Goal: Information Seeking & Learning: Learn about a topic

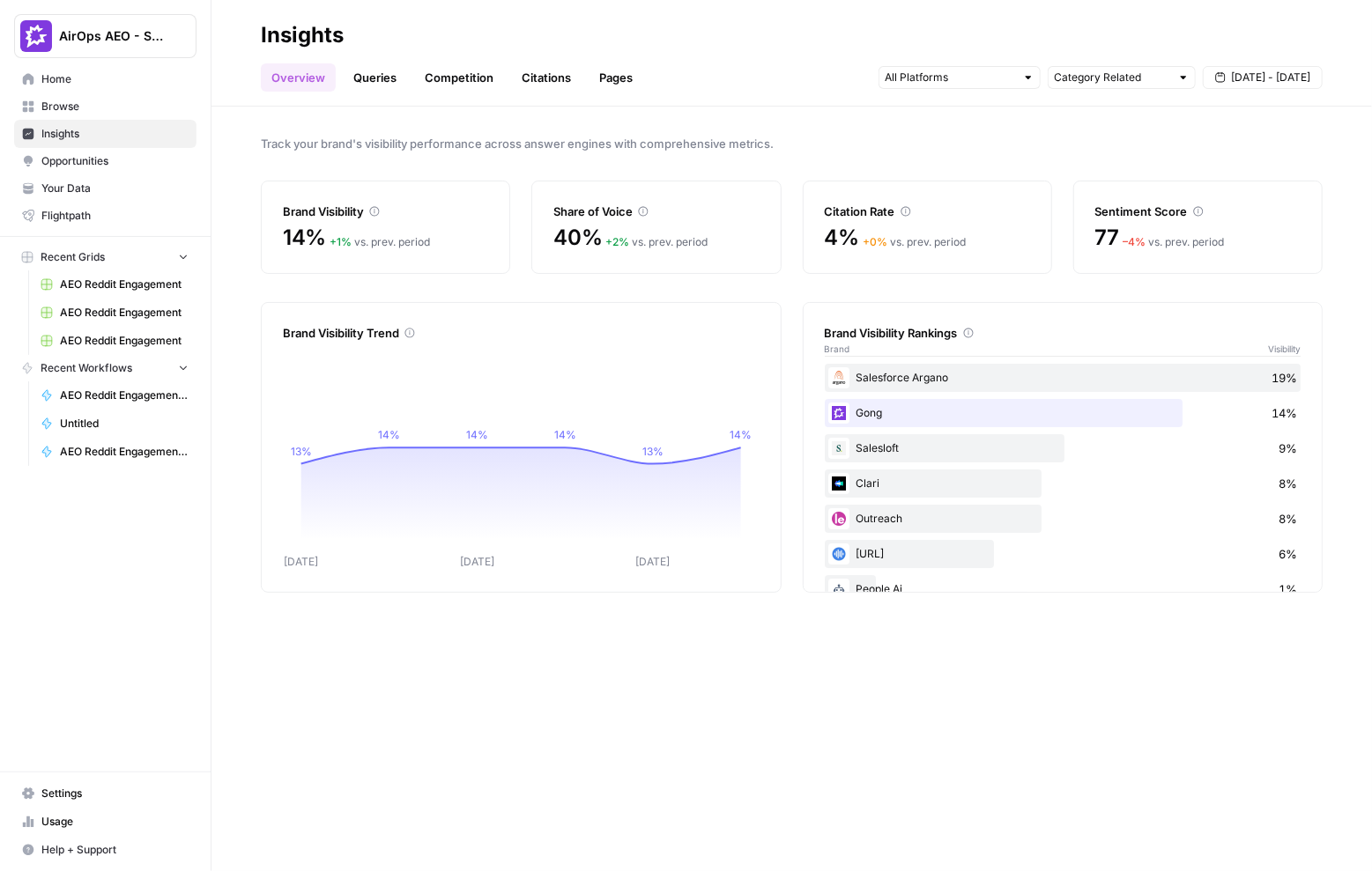
click at [524, 219] on div "Brand Visibility 14% + 1 % vs. prev. period Share of Voice 40% + 2 % vs. prev. …" at bounding box center [792, 227] width 1062 height 93
click at [980, 78] on input "text" at bounding box center [950, 77] width 131 height 18
click at [1127, 74] on input "text" at bounding box center [1112, 77] width 117 height 18
type input "Category Related"
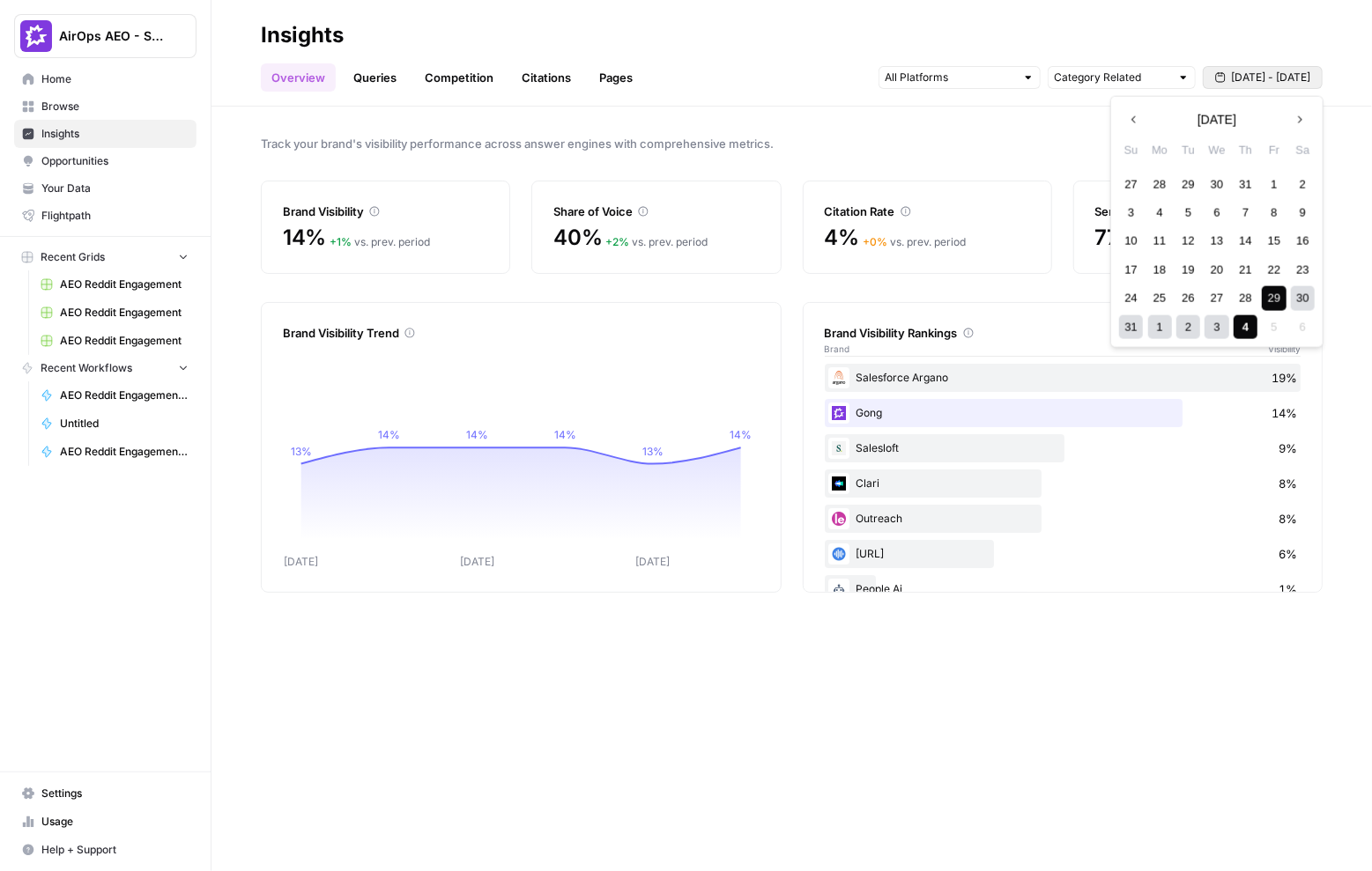
click at [1282, 79] on span "[DATE] - [DATE]" at bounding box center [1270, 77] width 79 height 16
click at [924, 142] on span "Track your brand's visibility performance across answer engines with comprehens…" at bounding box center [792, 143] width 1062 height 18
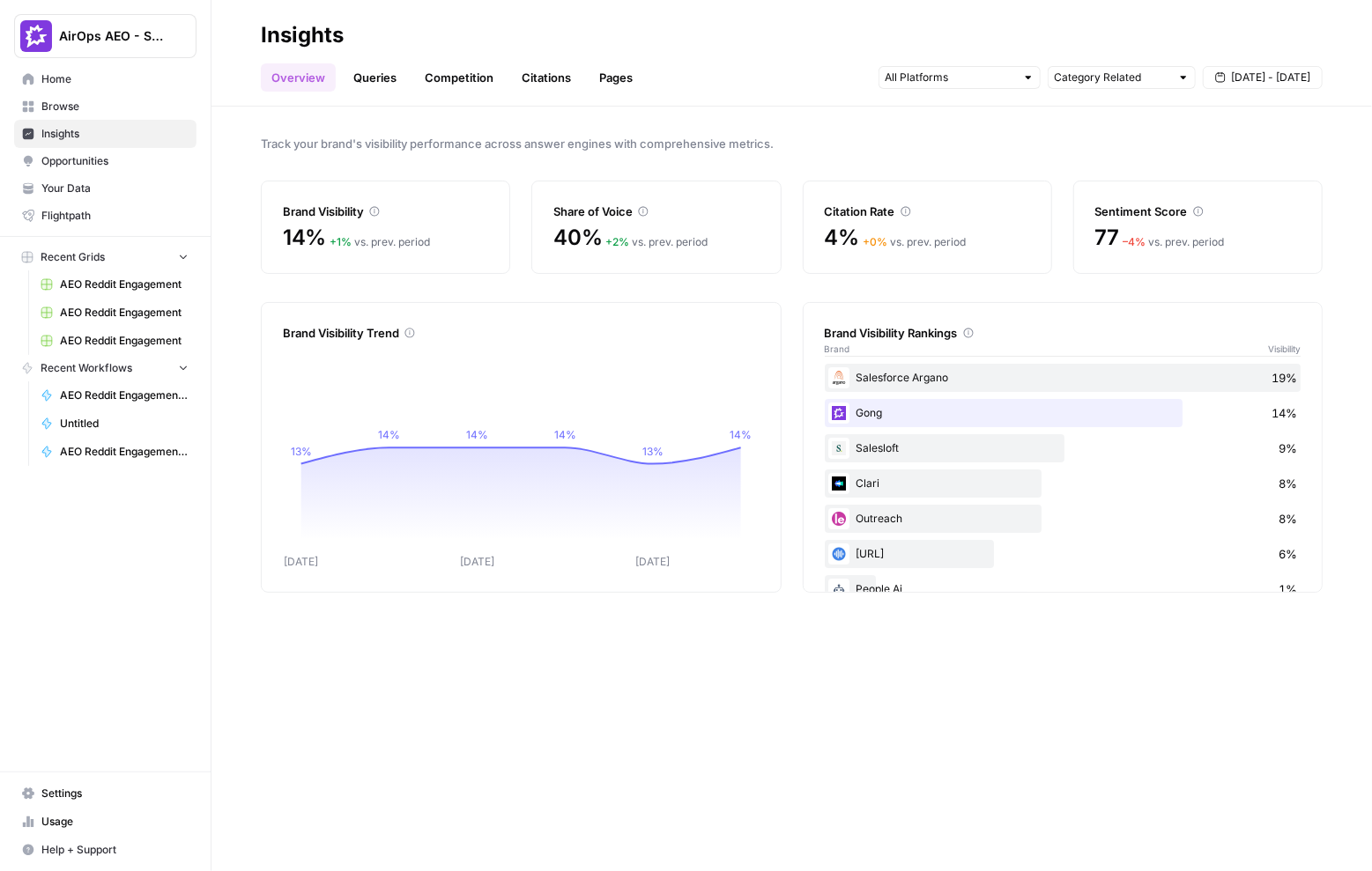
click at [774, 124] on div "Track your brand's visibility performance across answer engines with comprehens…" at bounding box center [792, 488] width 1161 height 764
click at [376, 78] on link "Queries" at bounding box center [375, 77] width 65 height 28
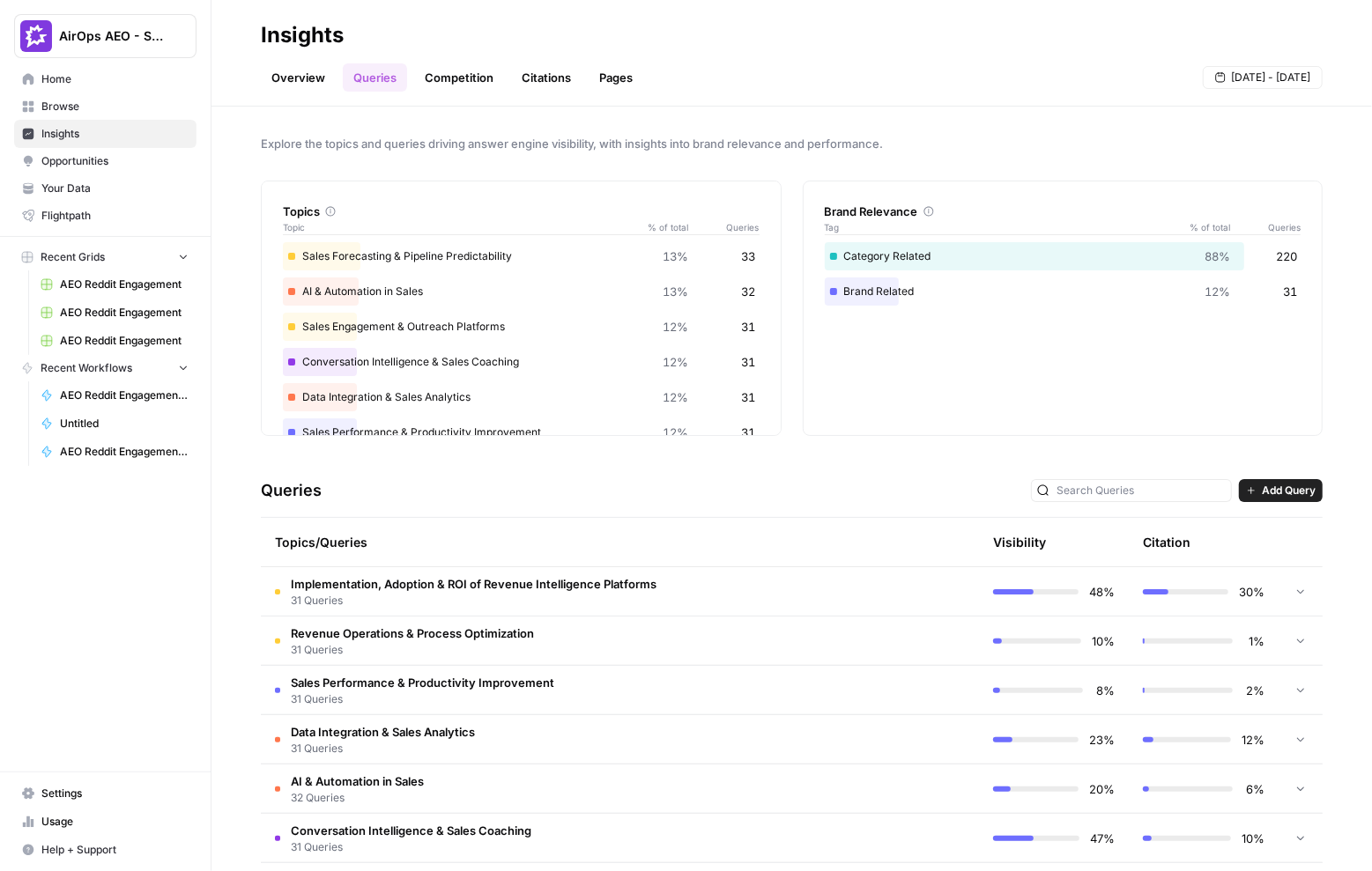
click at [105, 195] on link "Your Data" at bounding box center [105, 188] width 183 height 28
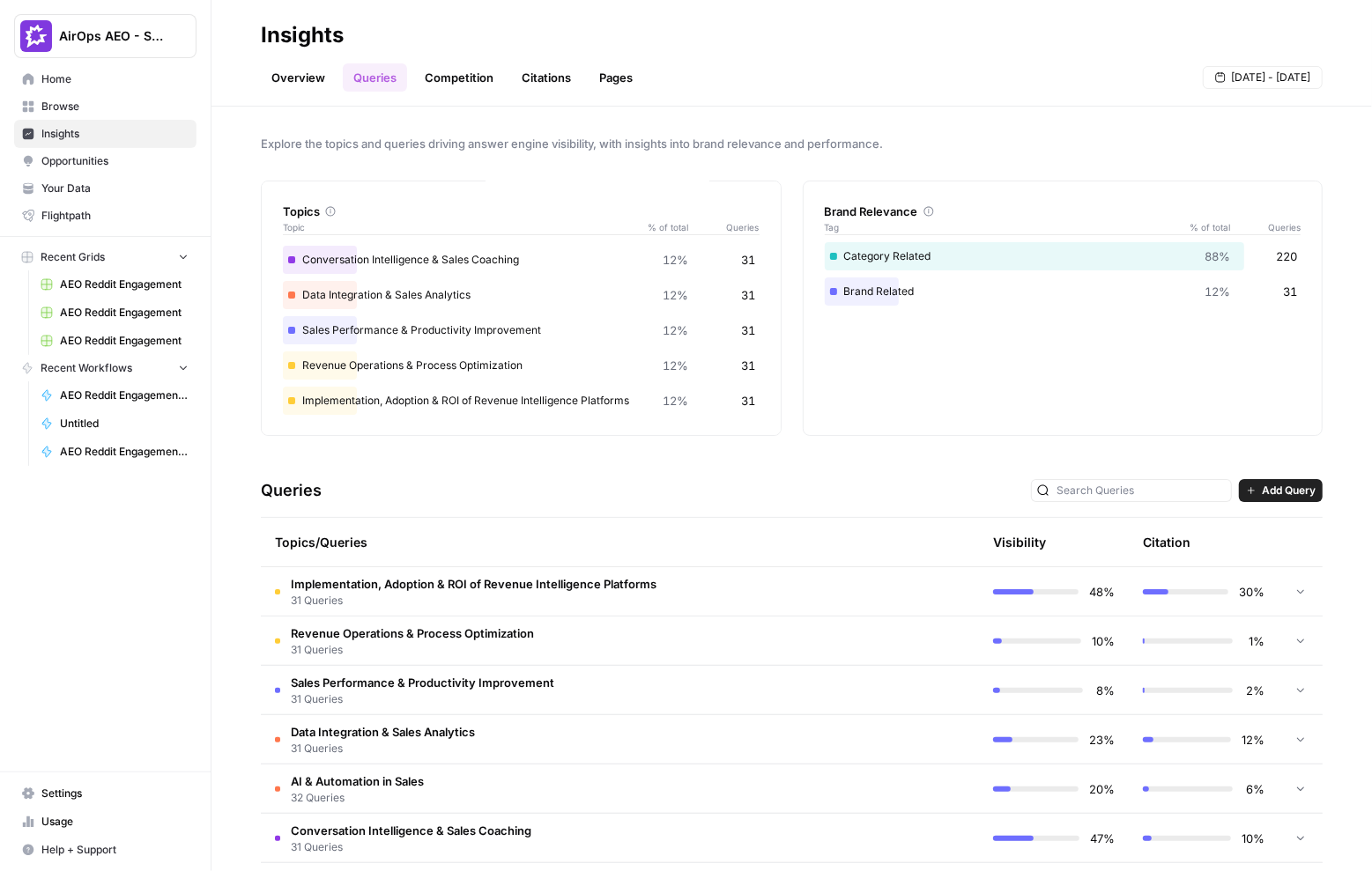
scroll to position [118, 0]
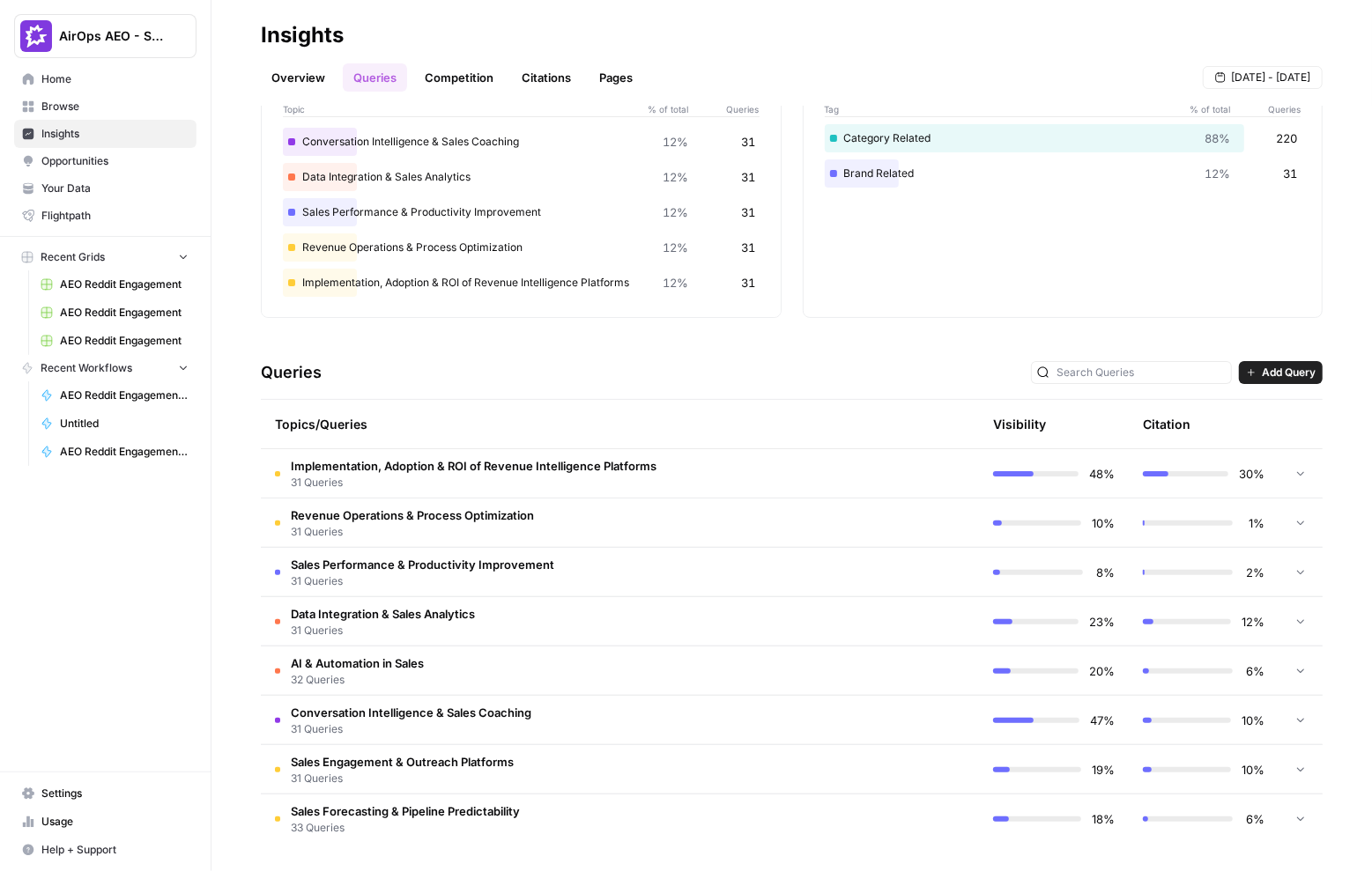
click at [714, 469] on td "Implementation, Adoption & ROI of Revenue Intelligence Platforms 31 Queries" at bounding box center [545, 473] width 568 height 48
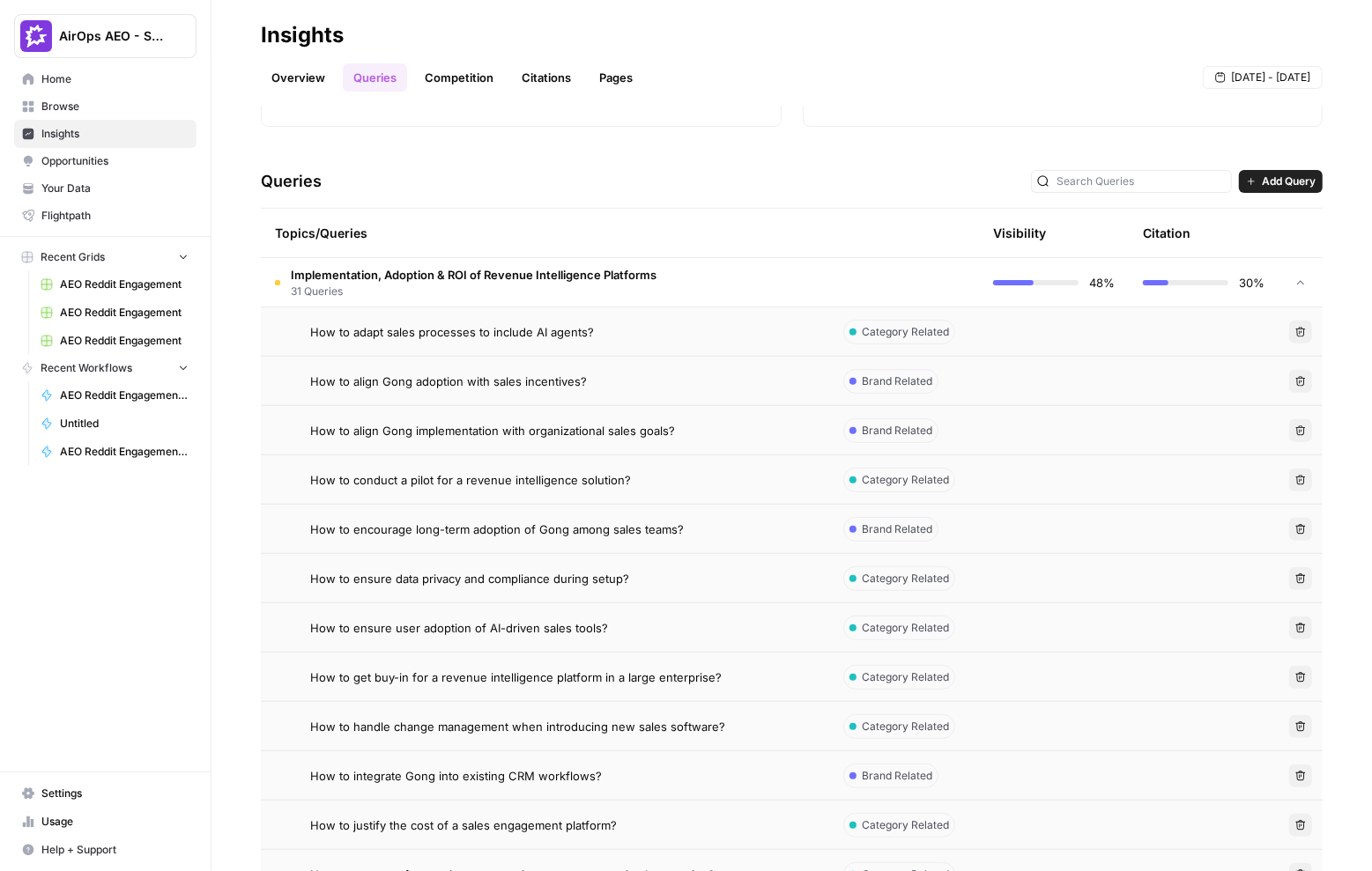
scroll to position [310, 0]
click at [709, 323] on div "How to adapt sales processes to include AI agents?" at bounding box center [562, 332] width 505 height 18
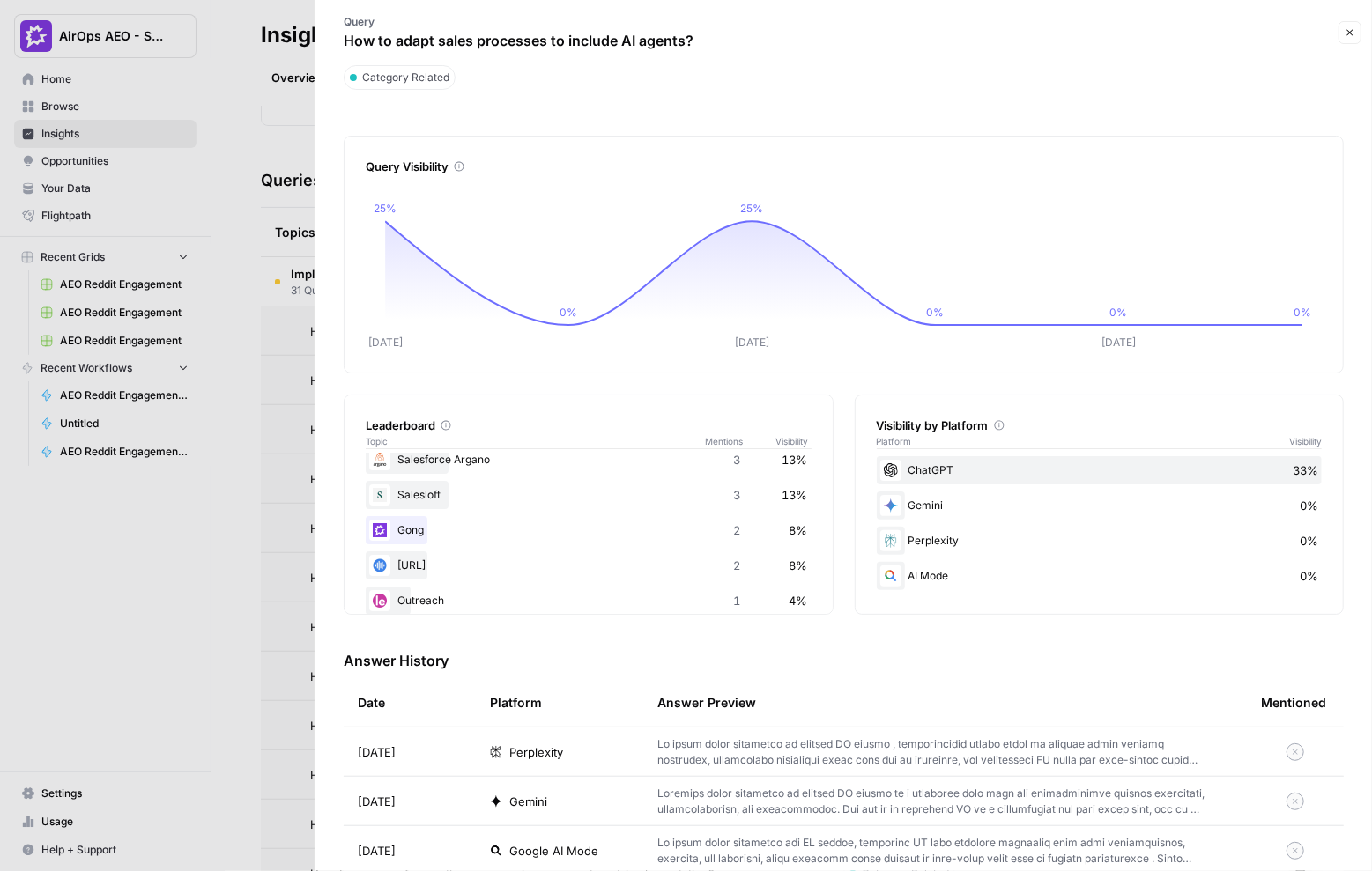
click at [250, 281] on div at bounding box center [686, 436] width 1372 height 871
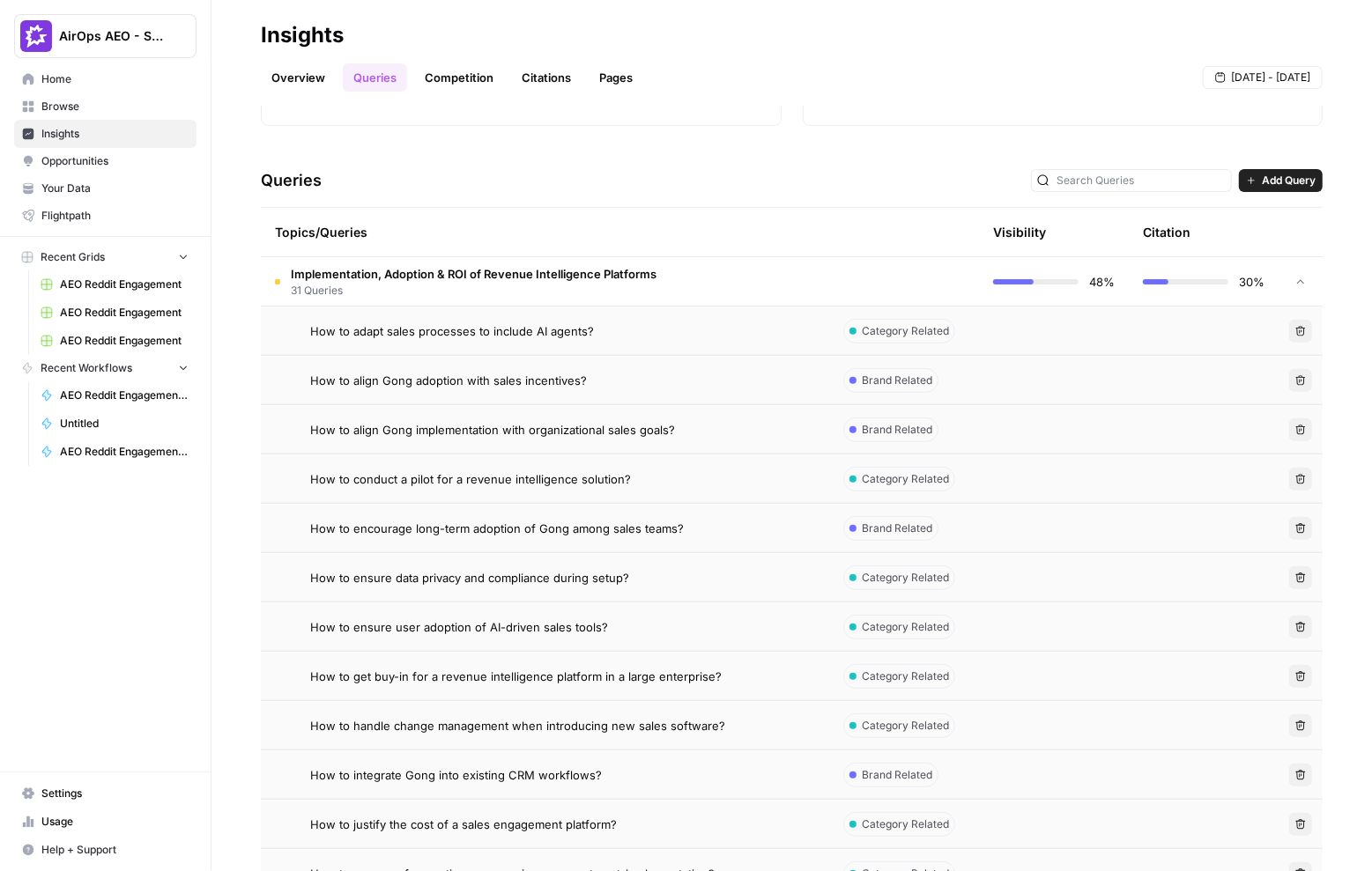
click at [724, 277] on td "Implementation, Adoption & ROI of Revenue Intelligence Platforms 31 Queries" at bounding box center [545, 281] width 568 height 48
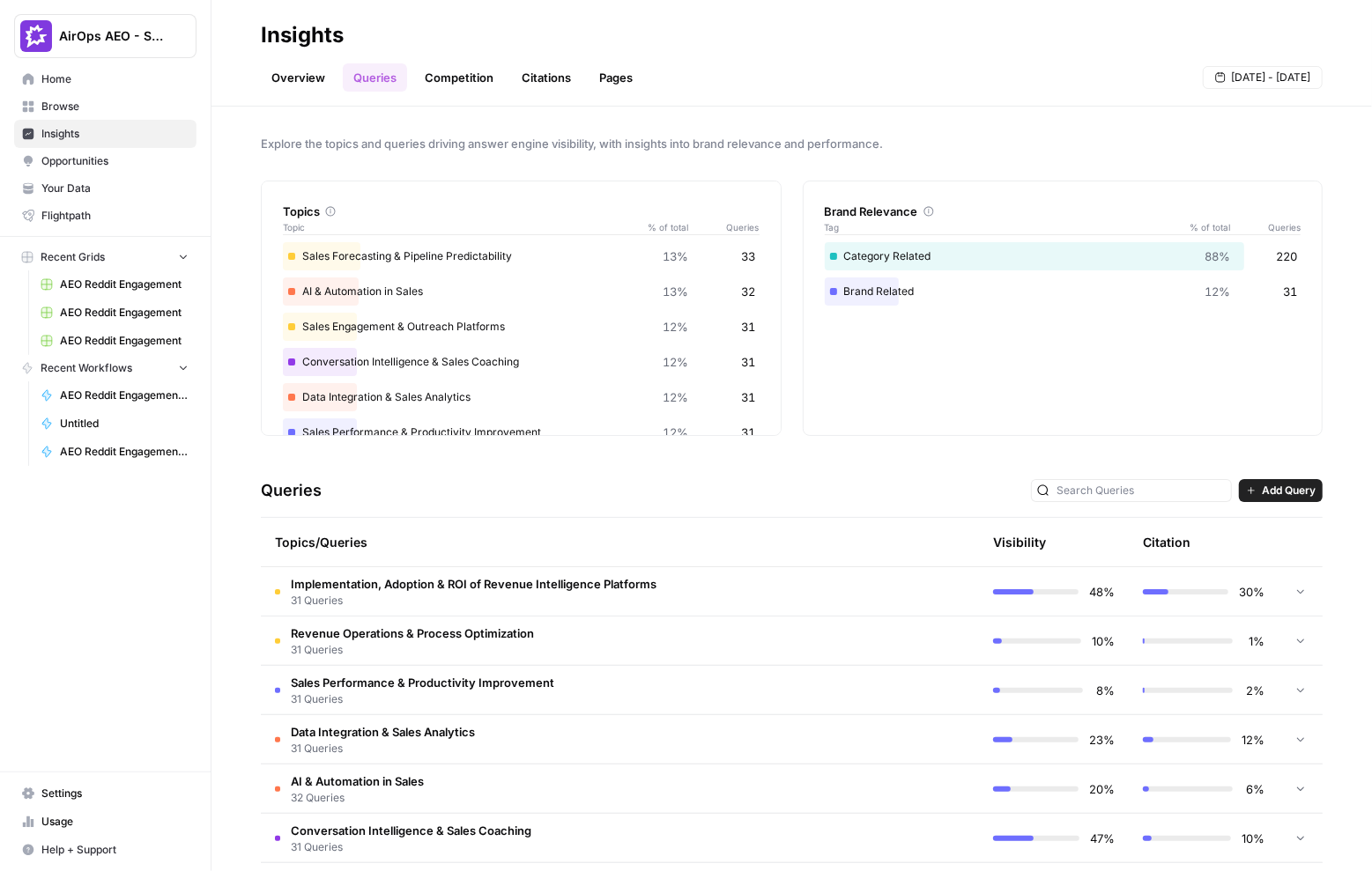
click at [448, 84] on link "Competition" at bounding box center [459, 77] width 90 height 28
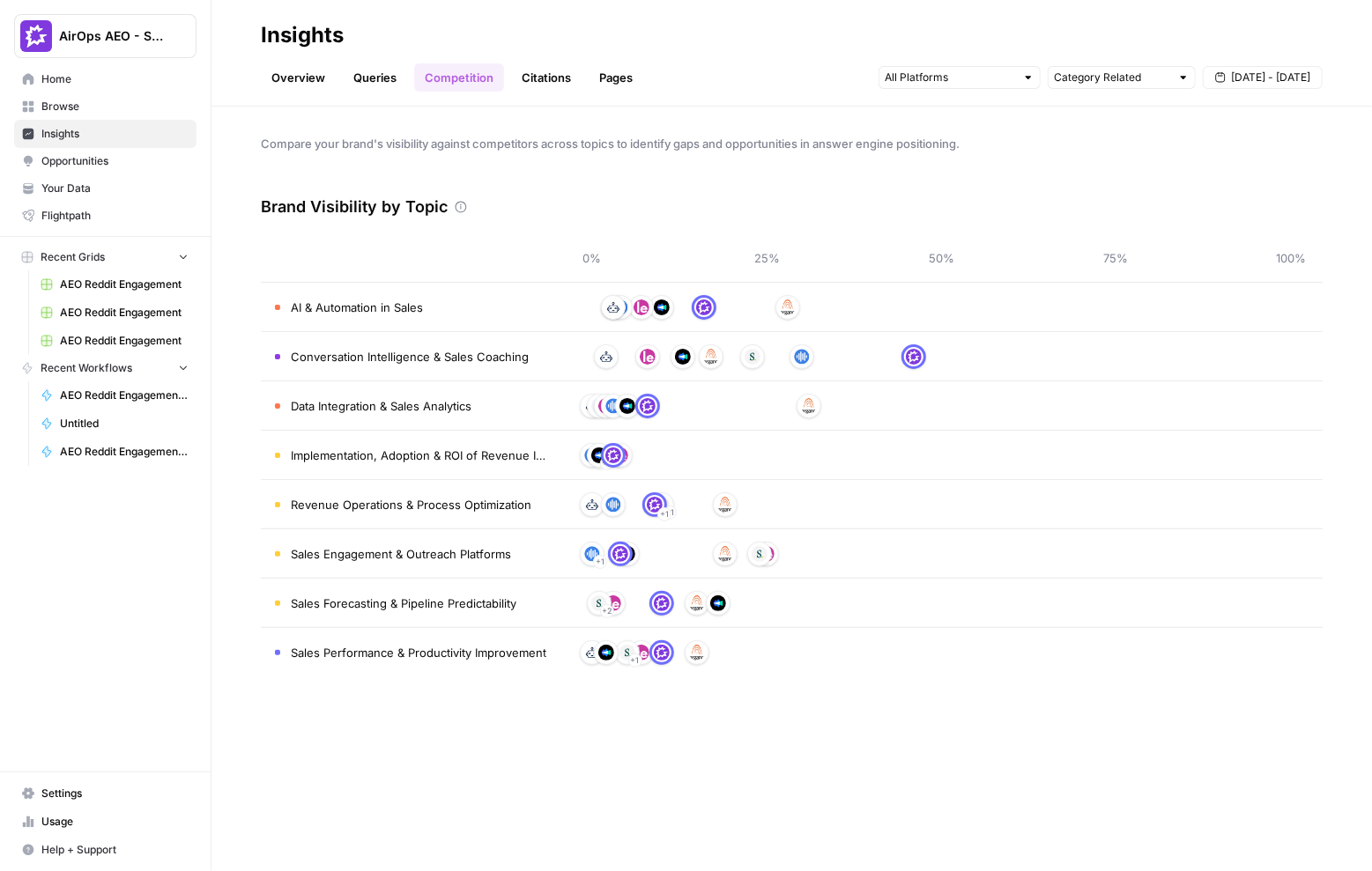
click at [556, 74] on link "Citations" at bounding box center [547, 77] width 71 height 28
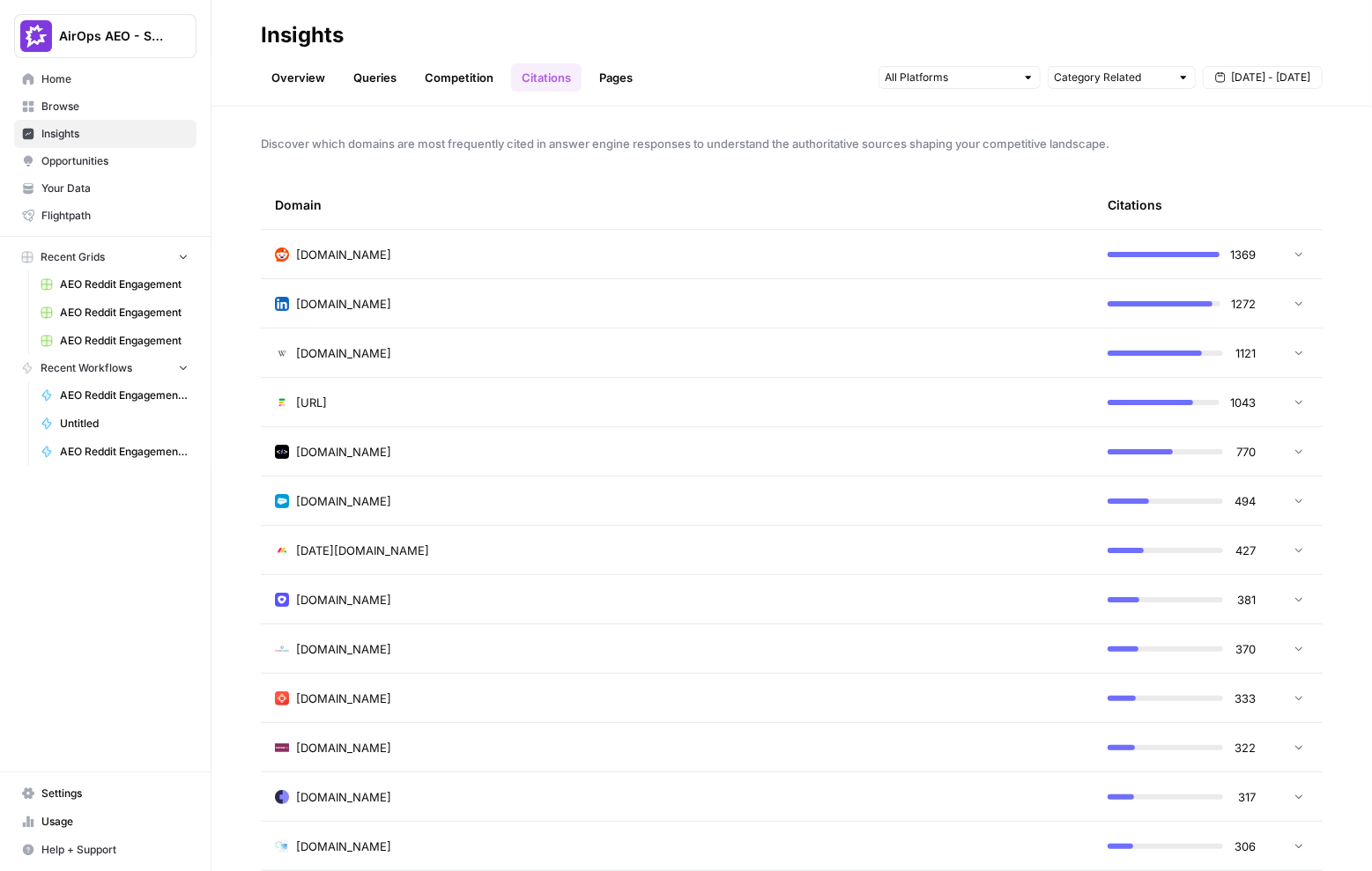
click at [592, 255] on div "[DOMAIN_NAME]" at bounding box center [677, 255] width 805 height 18
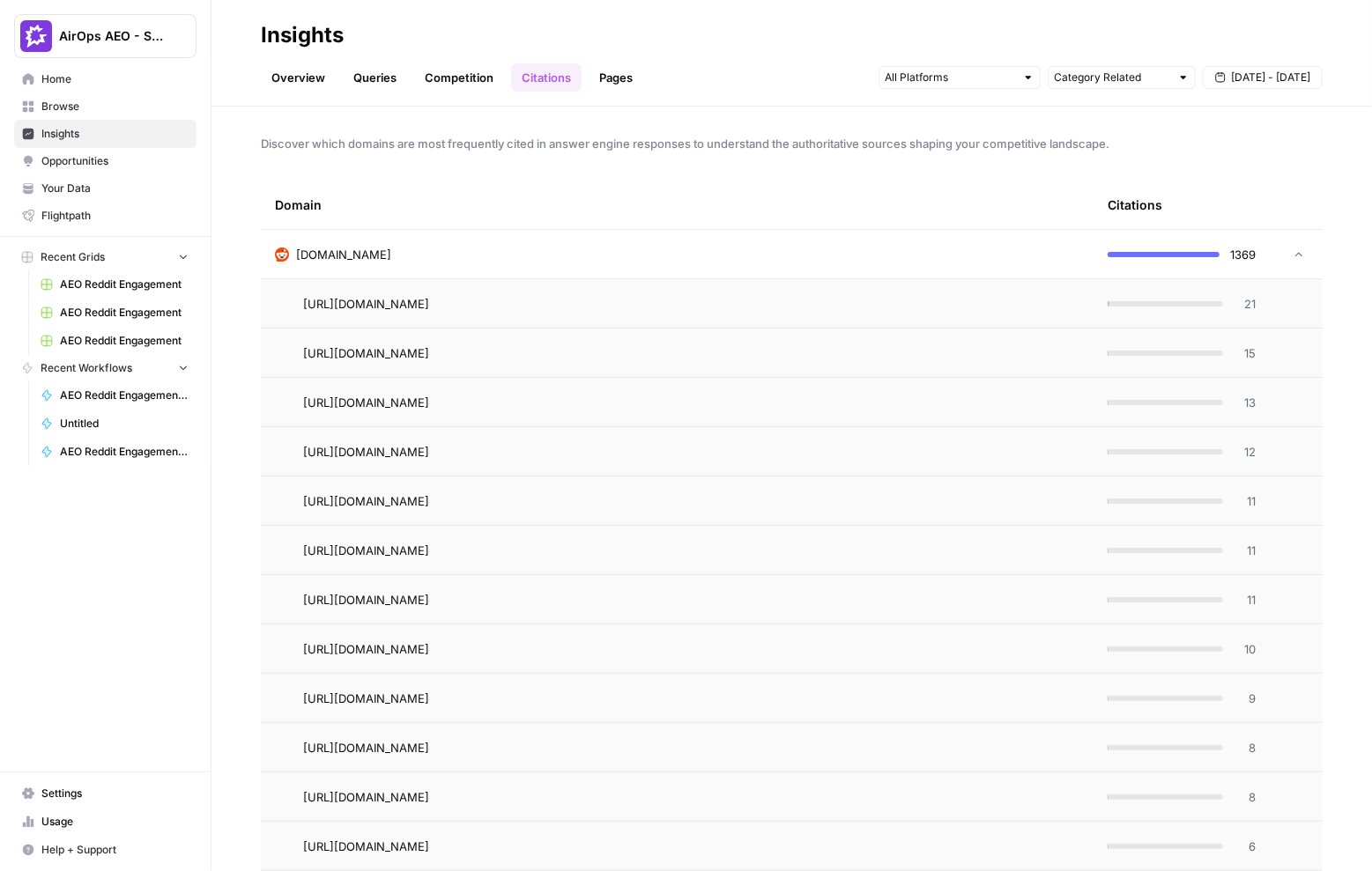
click at [1255, 304] on span "21" at bounding box center [1244, 304] width 22 height 18
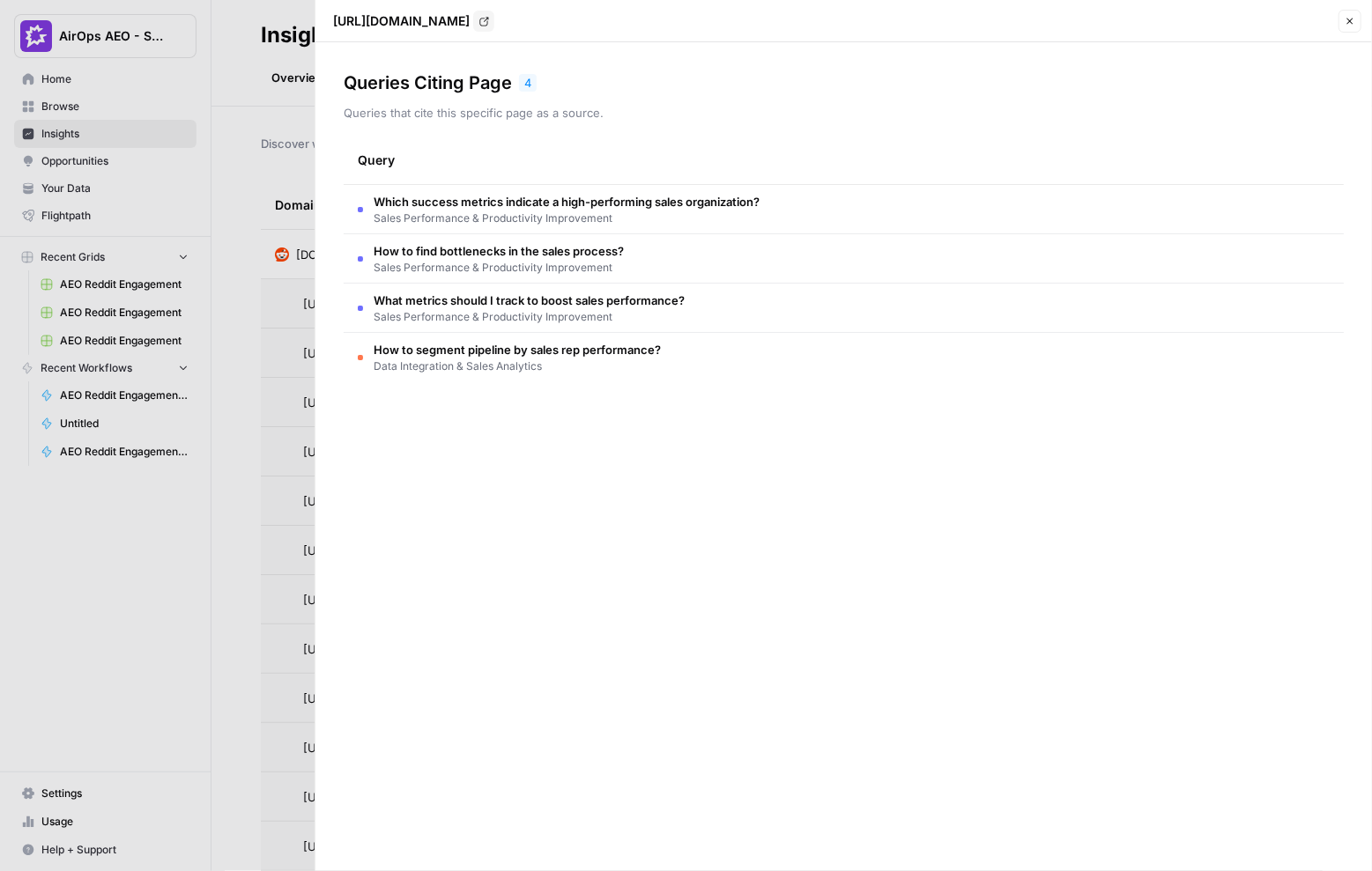
click at [245, 216] on div at bounding box center [686, 436] width 1372 height 871
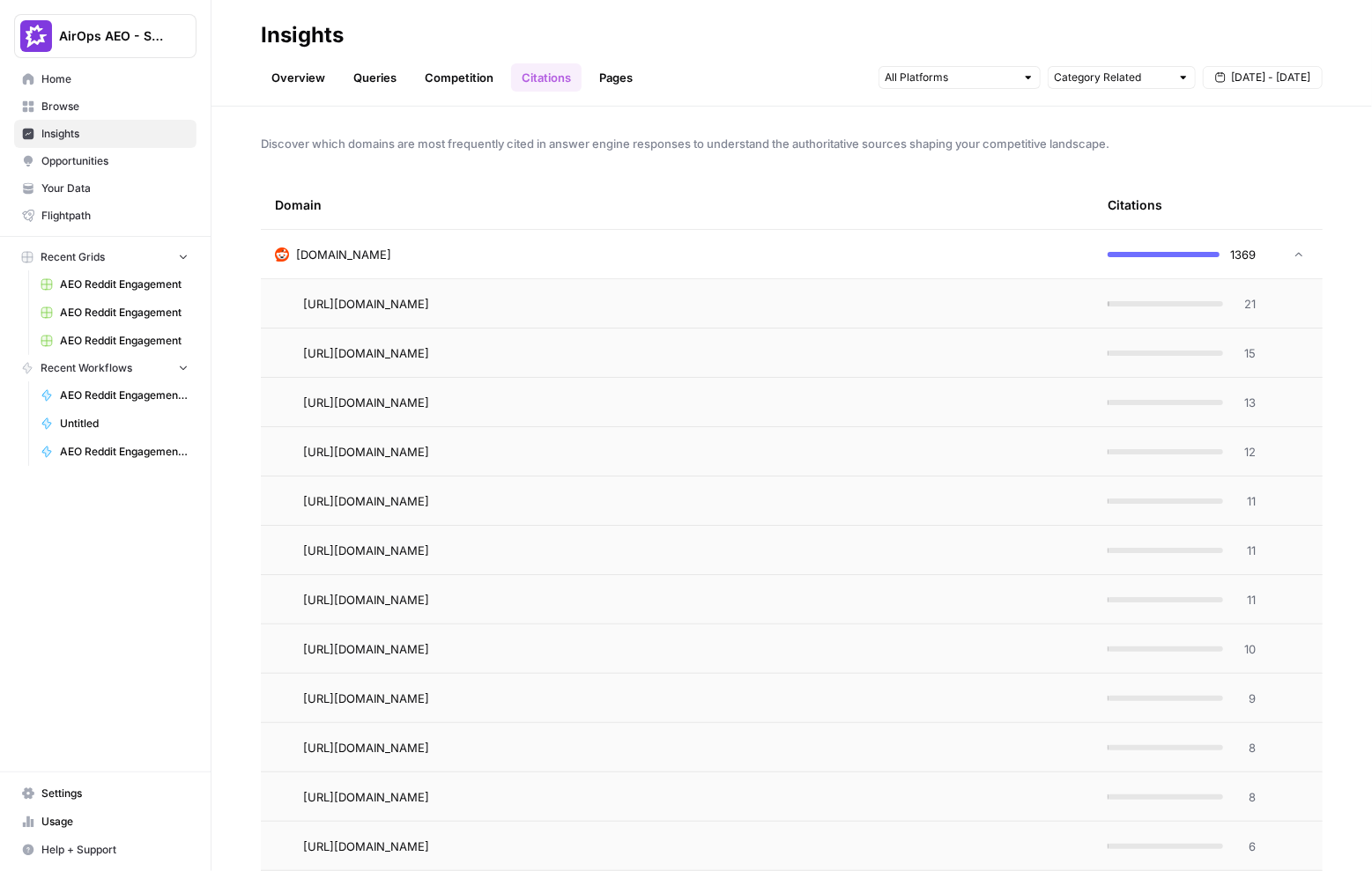
click at [582, 249] on div "[DOMAIN_NAME]" at bounding box center [677, 255] width 805 height 18
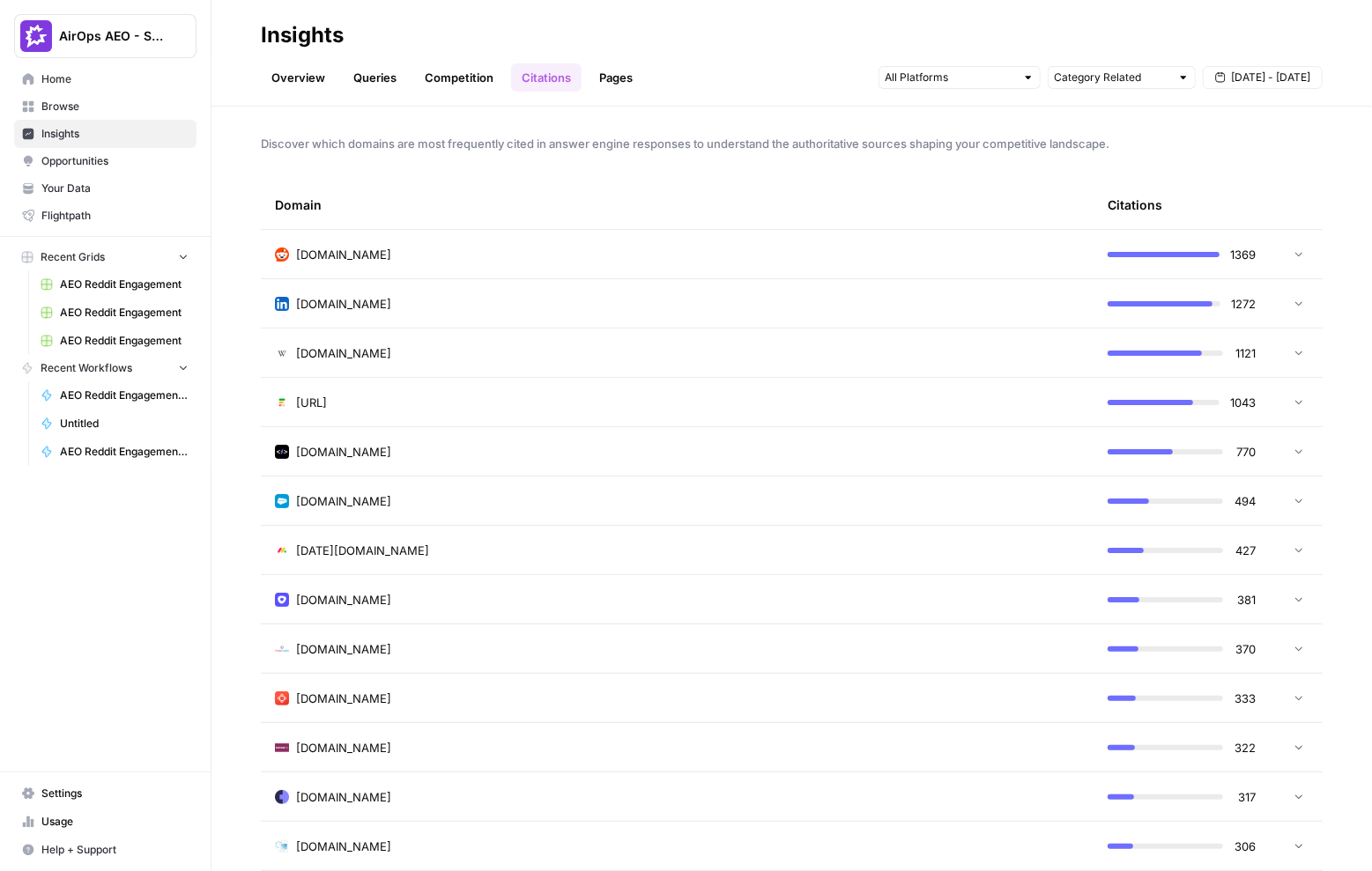
click at [96, 170] on link "Opportunities" at bounding box center [105, 161] width 183 height 28
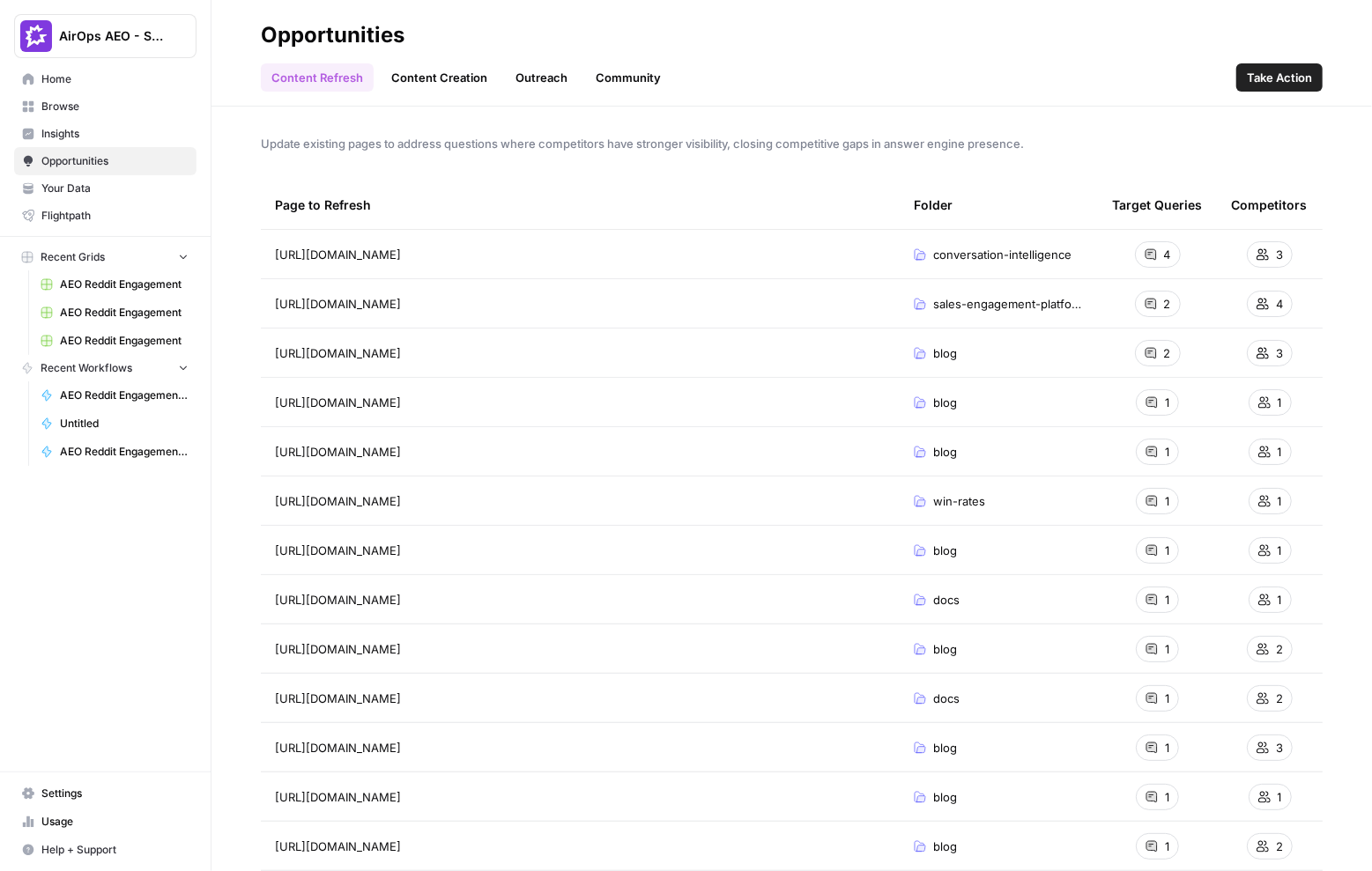
click at [436, 75] on link "Content Creation" at bounding box center [439, 77] width 117 height 28
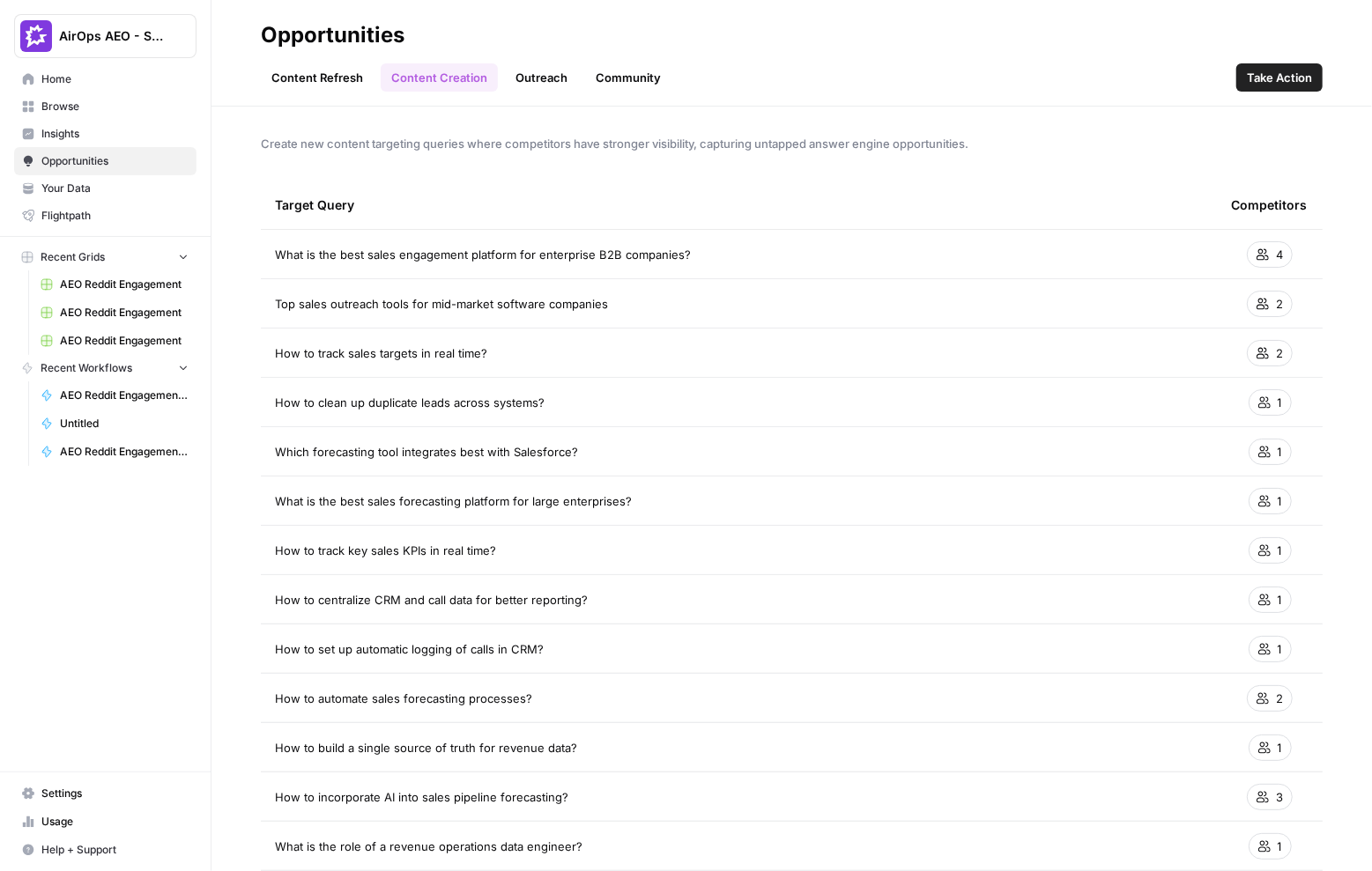
click at [557, 78] on link "Outreach" at bounding box center [542, 77] width 74 height 28
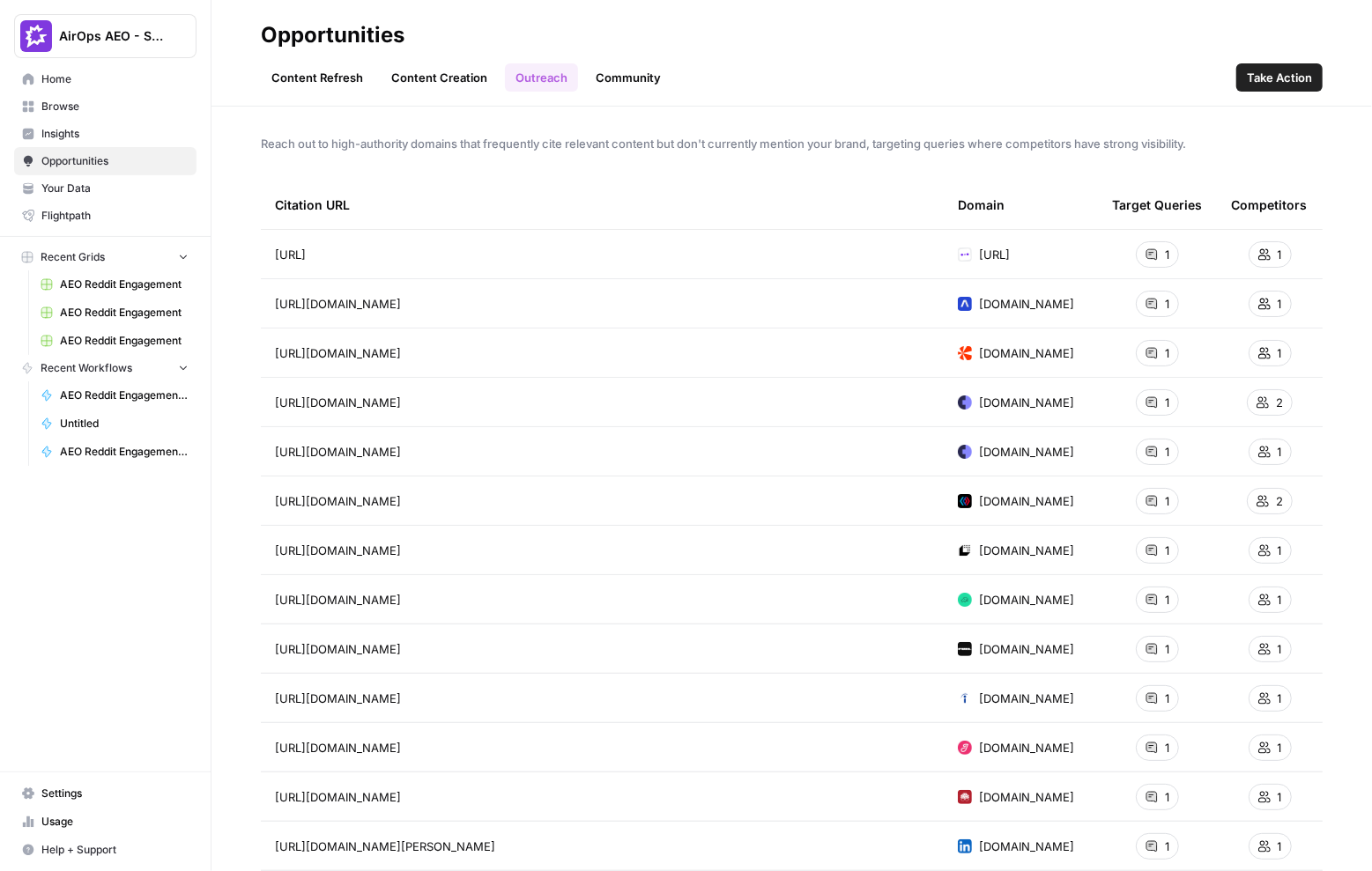
click at [634, 85] on link "Community" at bounding box center [628, 77] width 86 height 28
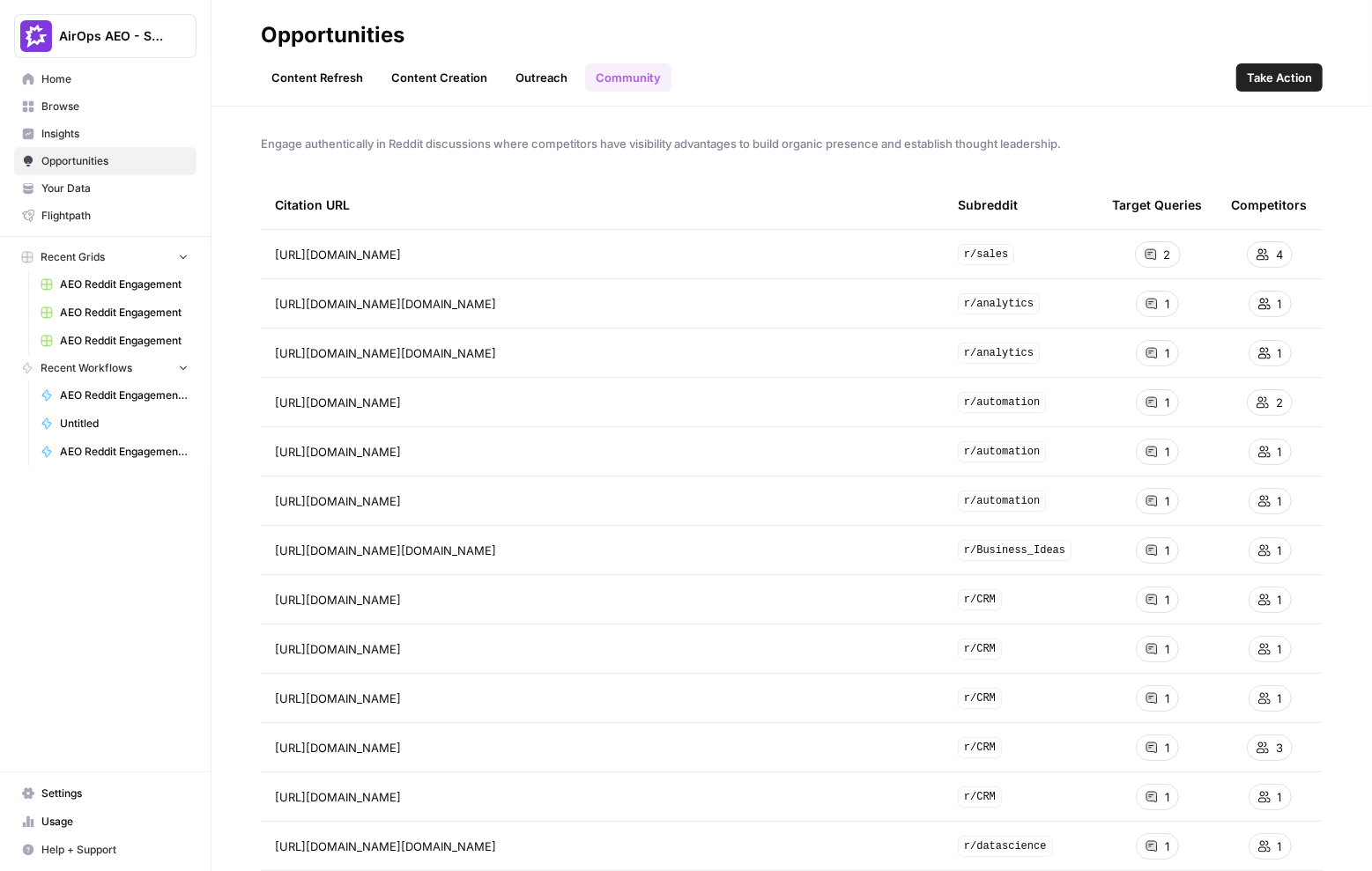
click at [1274, 79] on span "Take Action" at bounding box center [1280, 77] width 65 height 18
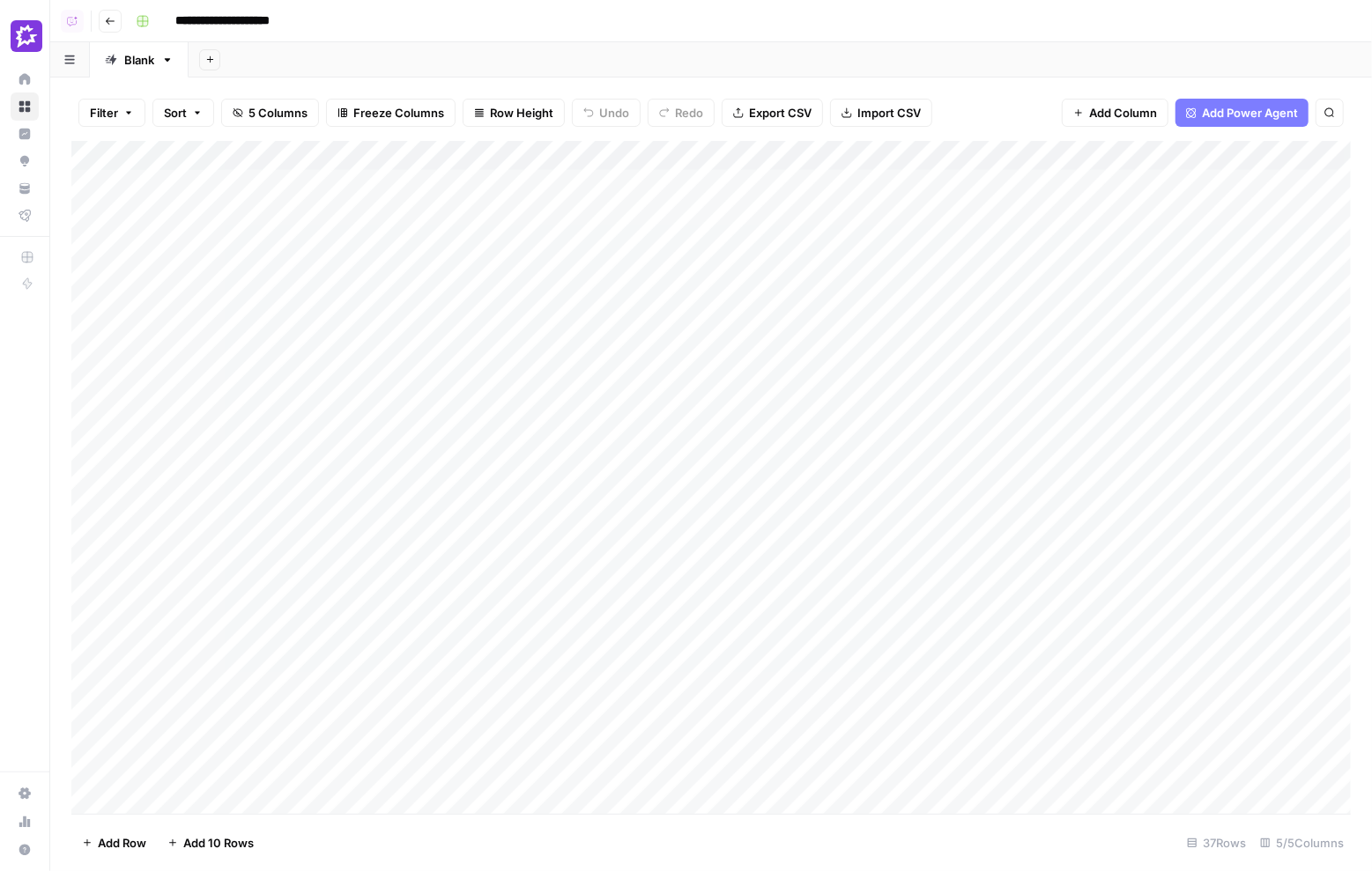
click at [607, 182] on div "Add Column" at bounding box center [712, 478] width 1280 height 674
click at [600, 214] on div "Add Column" at bounding box center [712, 478] width 1280 height 674
click at [629, 158] on div "Add Column" at bounding box center [712, 478] width 1280 height 674
click at [720, 58] on div "Add Sheet" at bounding box center [780, 60] width 1184 height 35
